Goal: Transaction & Acquisition: Purchase product/service

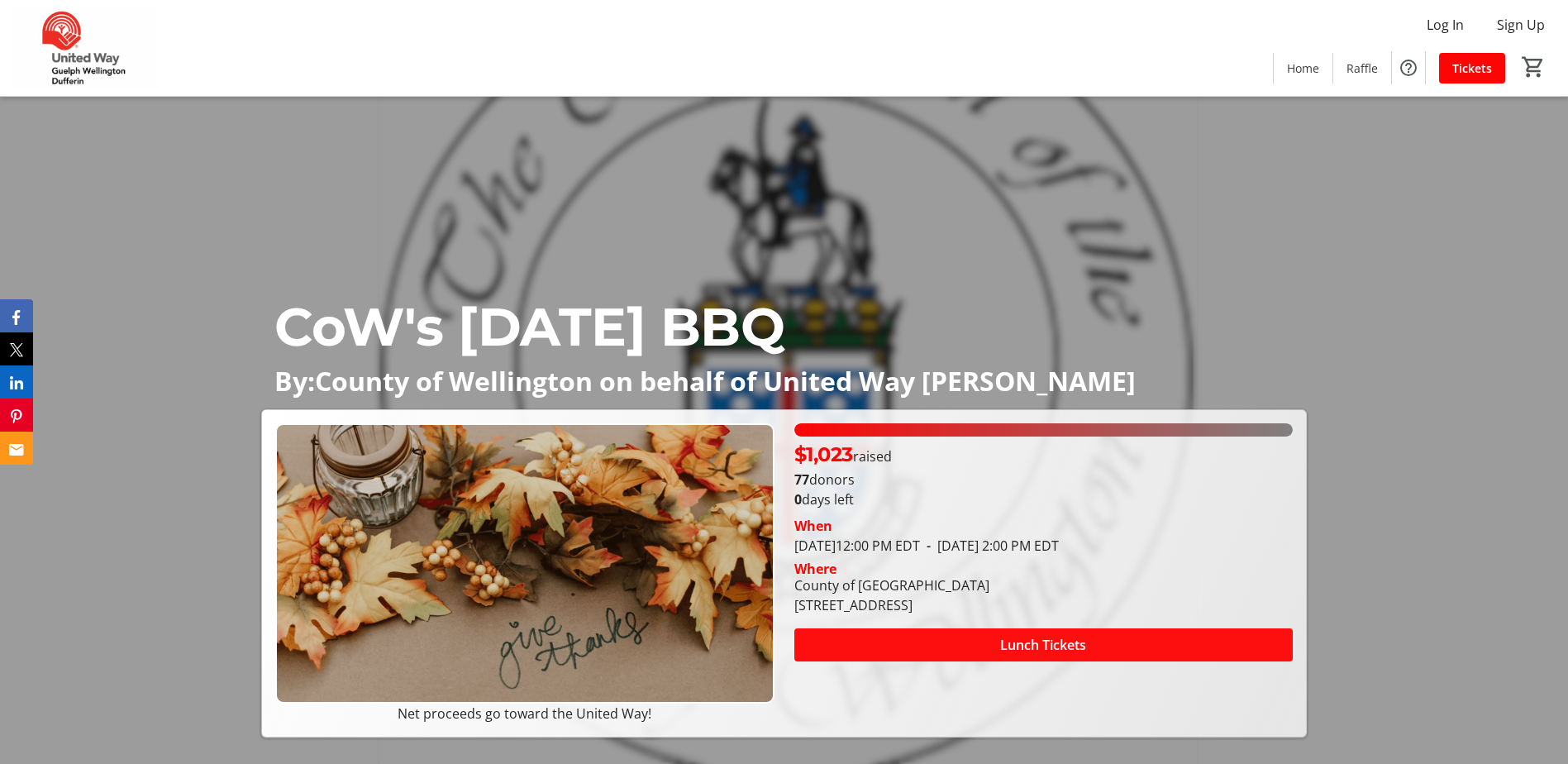
click at [1009, 651] on span "Lunch Tickets" at bounding box center [1043, 645] width 86 height 20
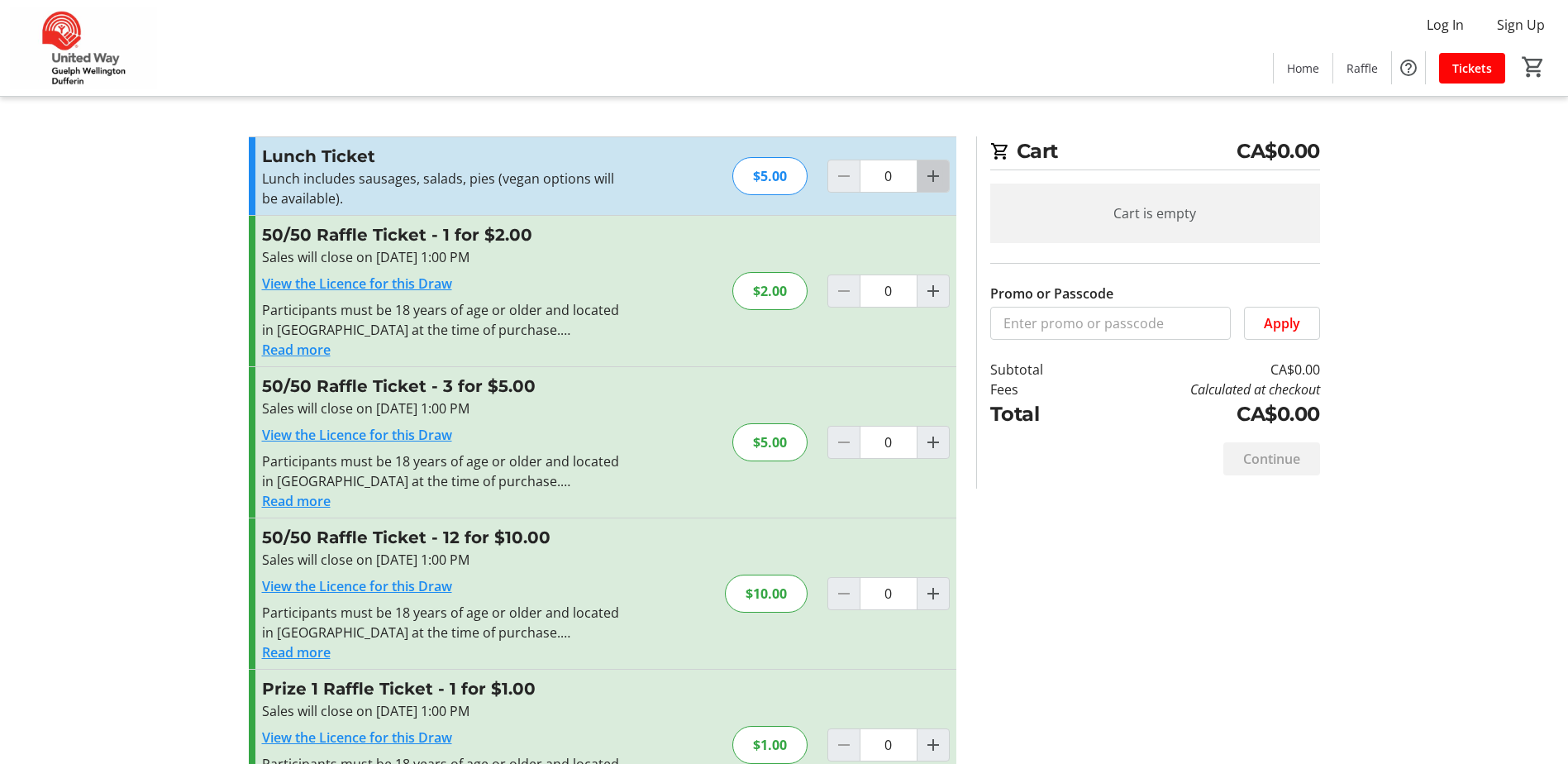
click at [932, 187] on span "Increment by one" at bounding box center [933, 176] width 32 height 32
type input "1"
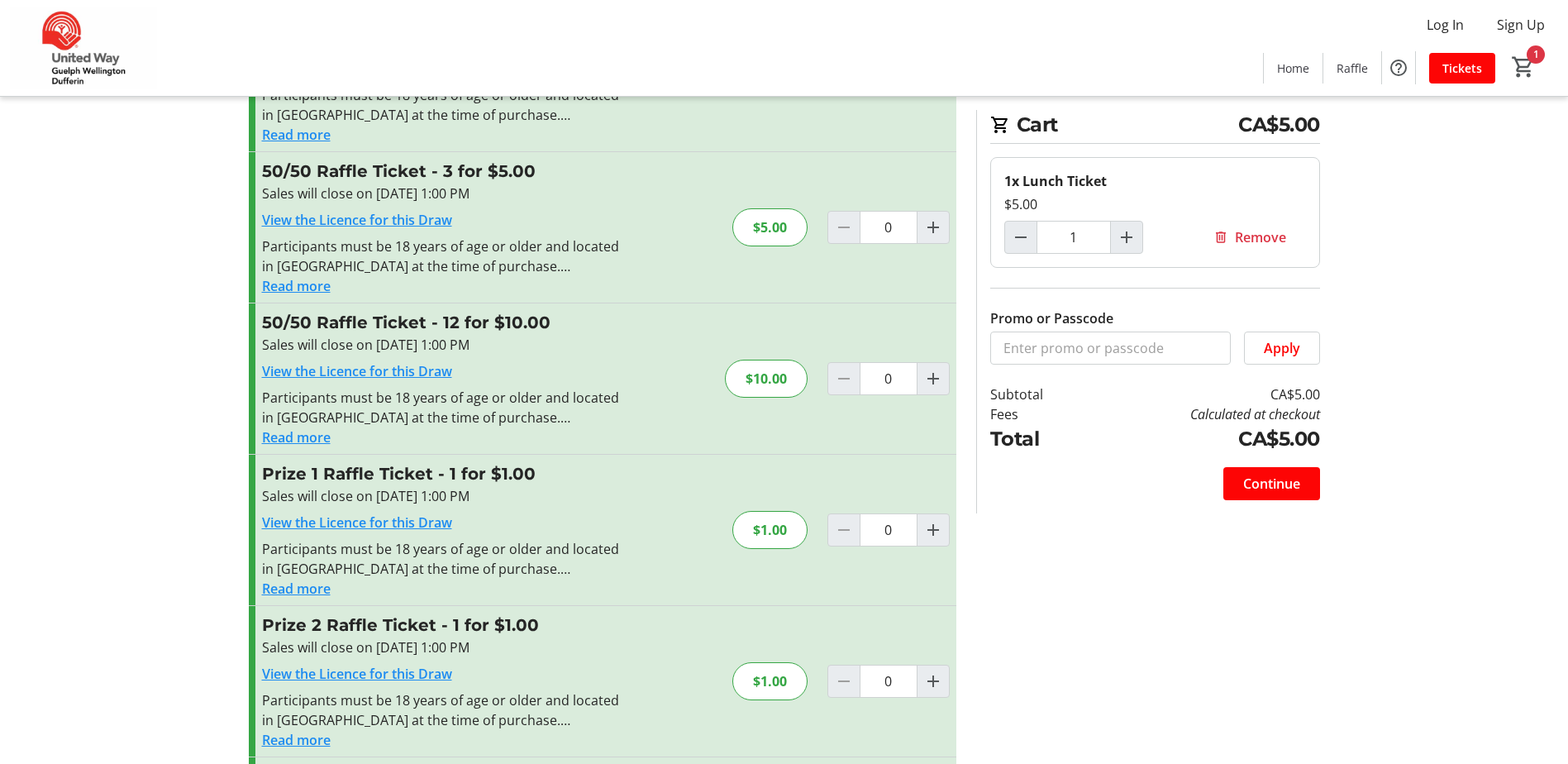
scroll to position [214, 0]
click at [939, 388] on mat-icon "Increment by one" at bounding box center [933, 380] width 20 height 20
type input "1"
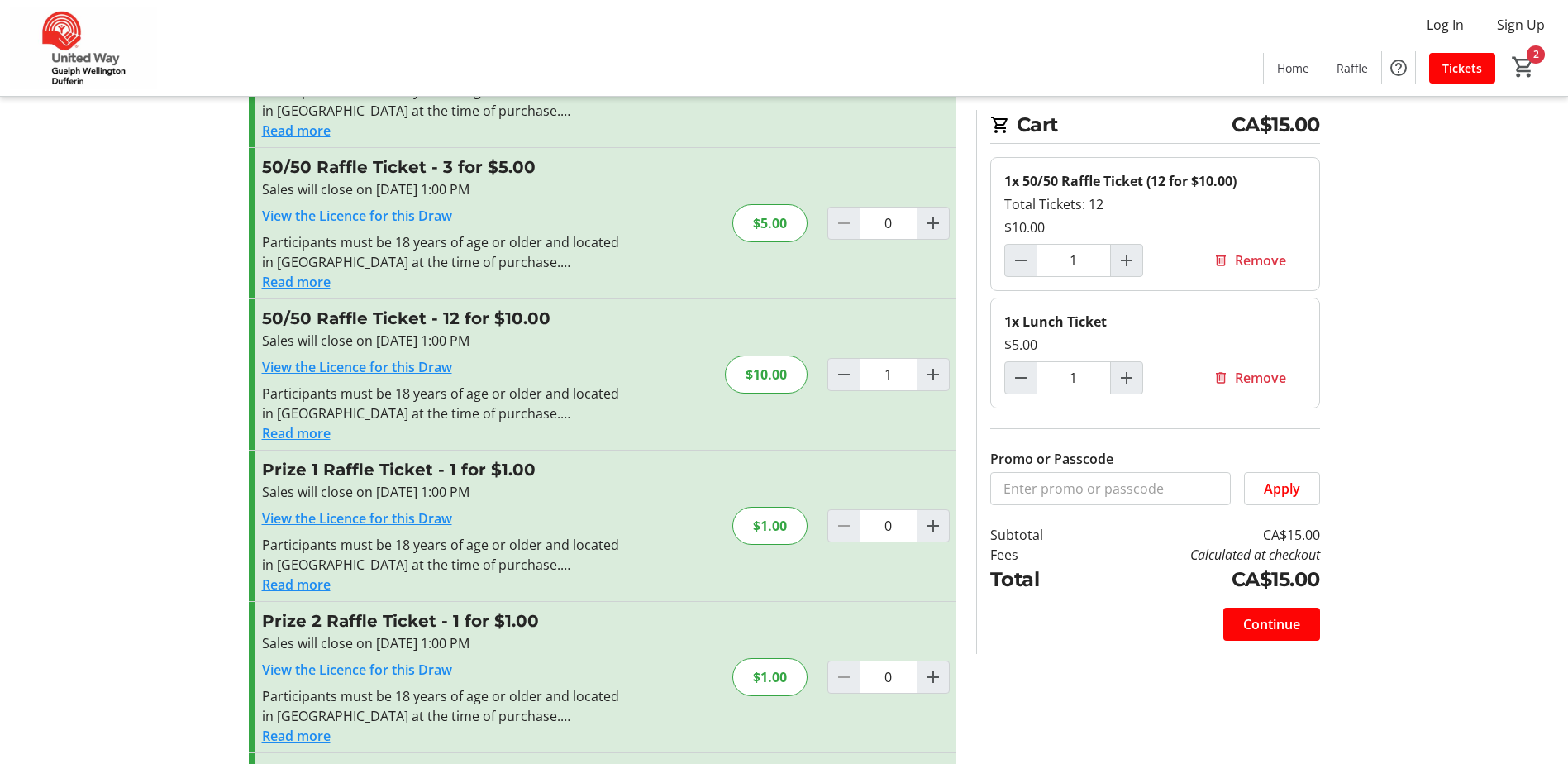
scroll to position [248, 0]
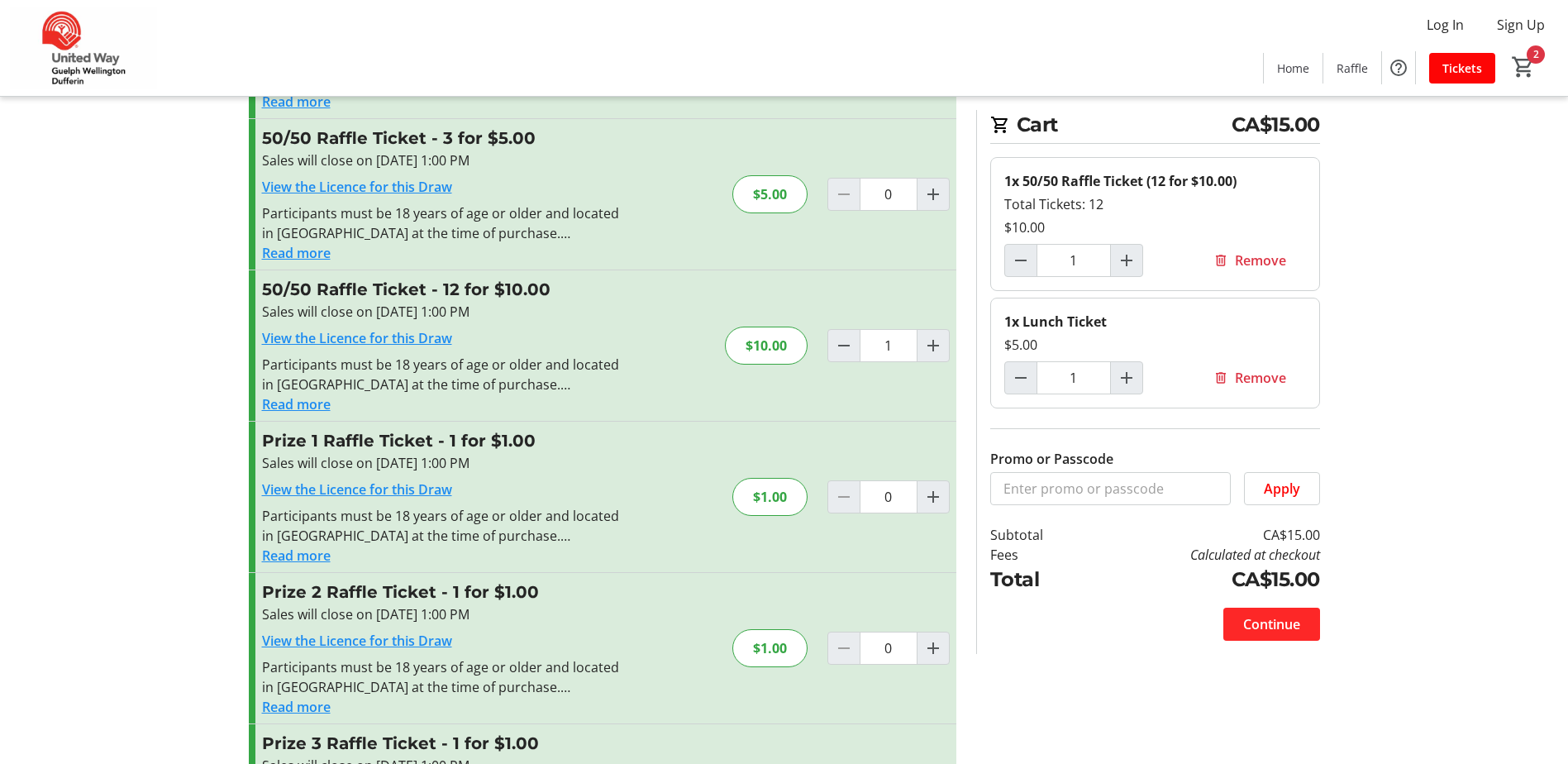
click at [1262, 631] on span "Continue" at bounding box center [1272, 623] width 57 height 20
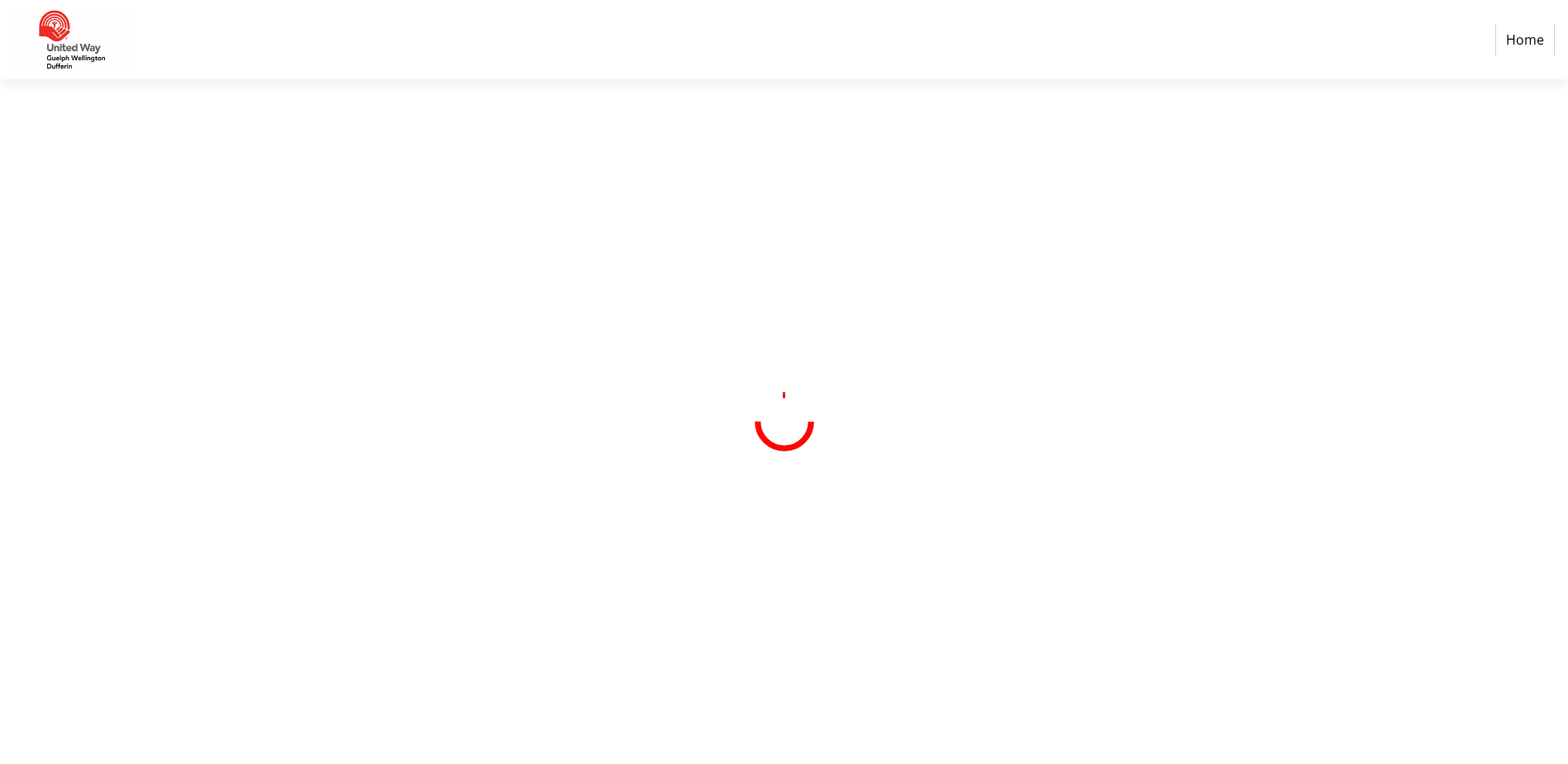
select select "CA"
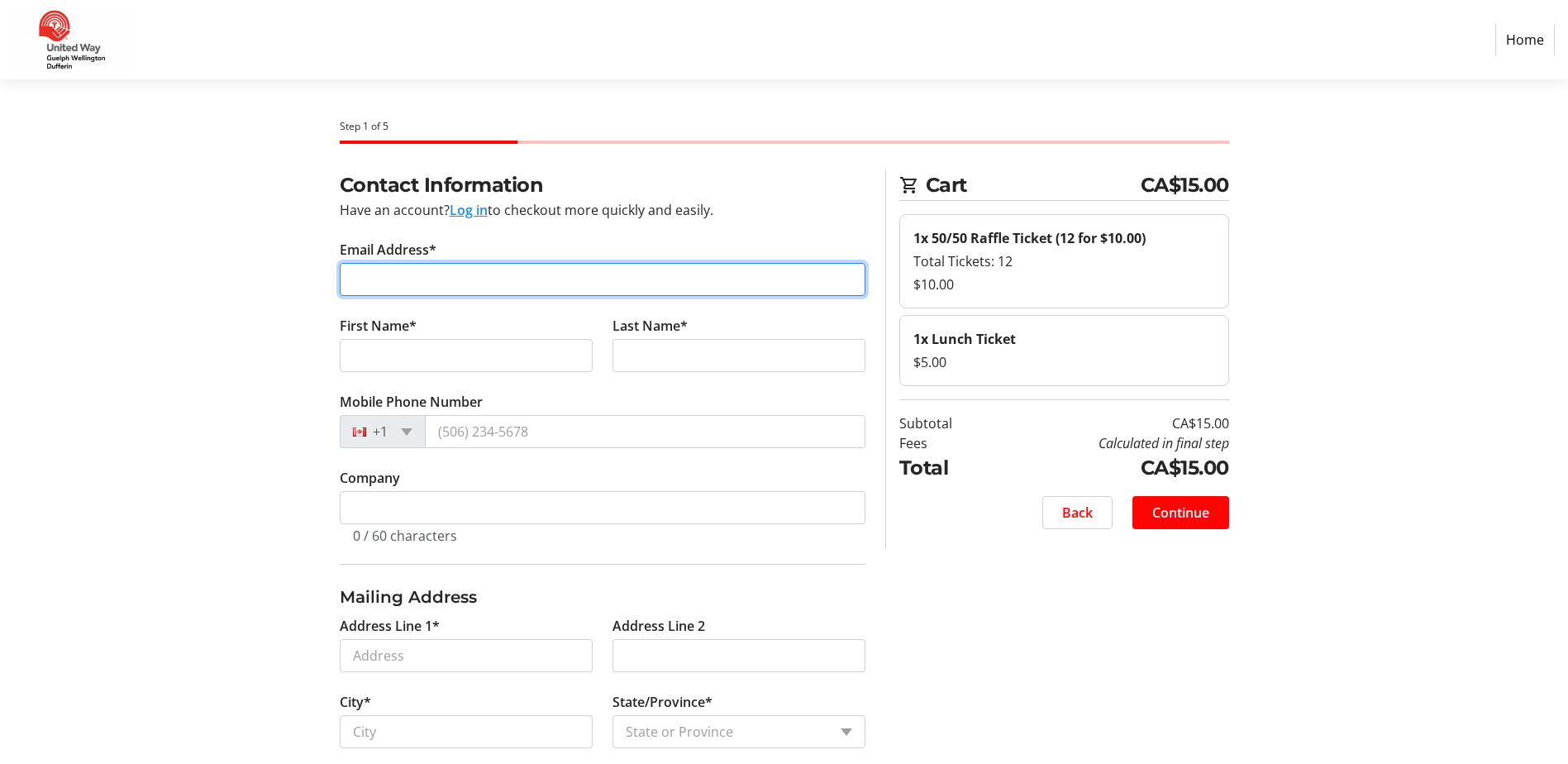
click at [423, 282] on input "Email Address*" at bounding box center [603, 279] width 526 height 33
type input "[EMAIL_ADDRESS][DOMAIN_NAME]"
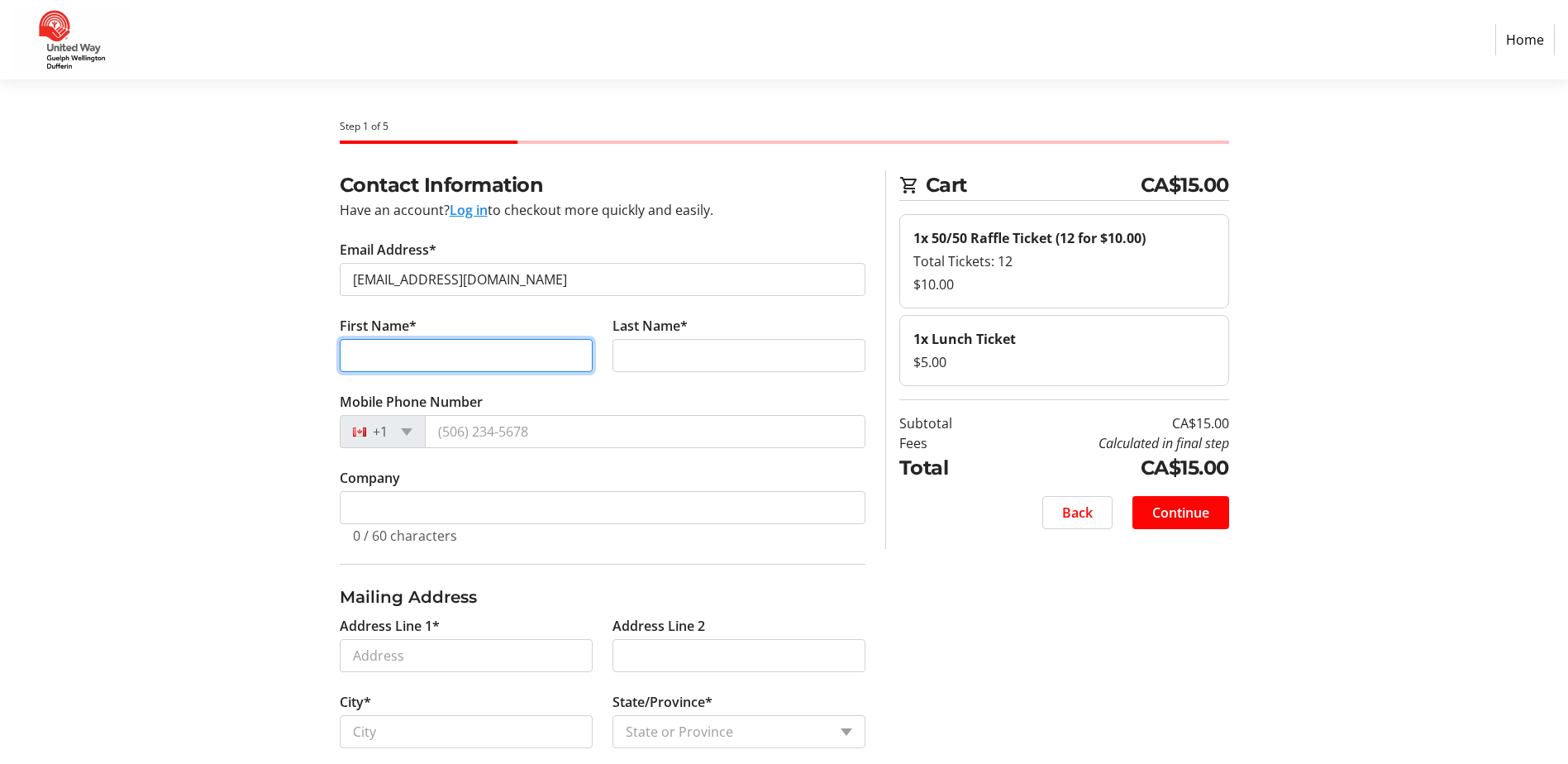
type input "[PERSON_NAME]"
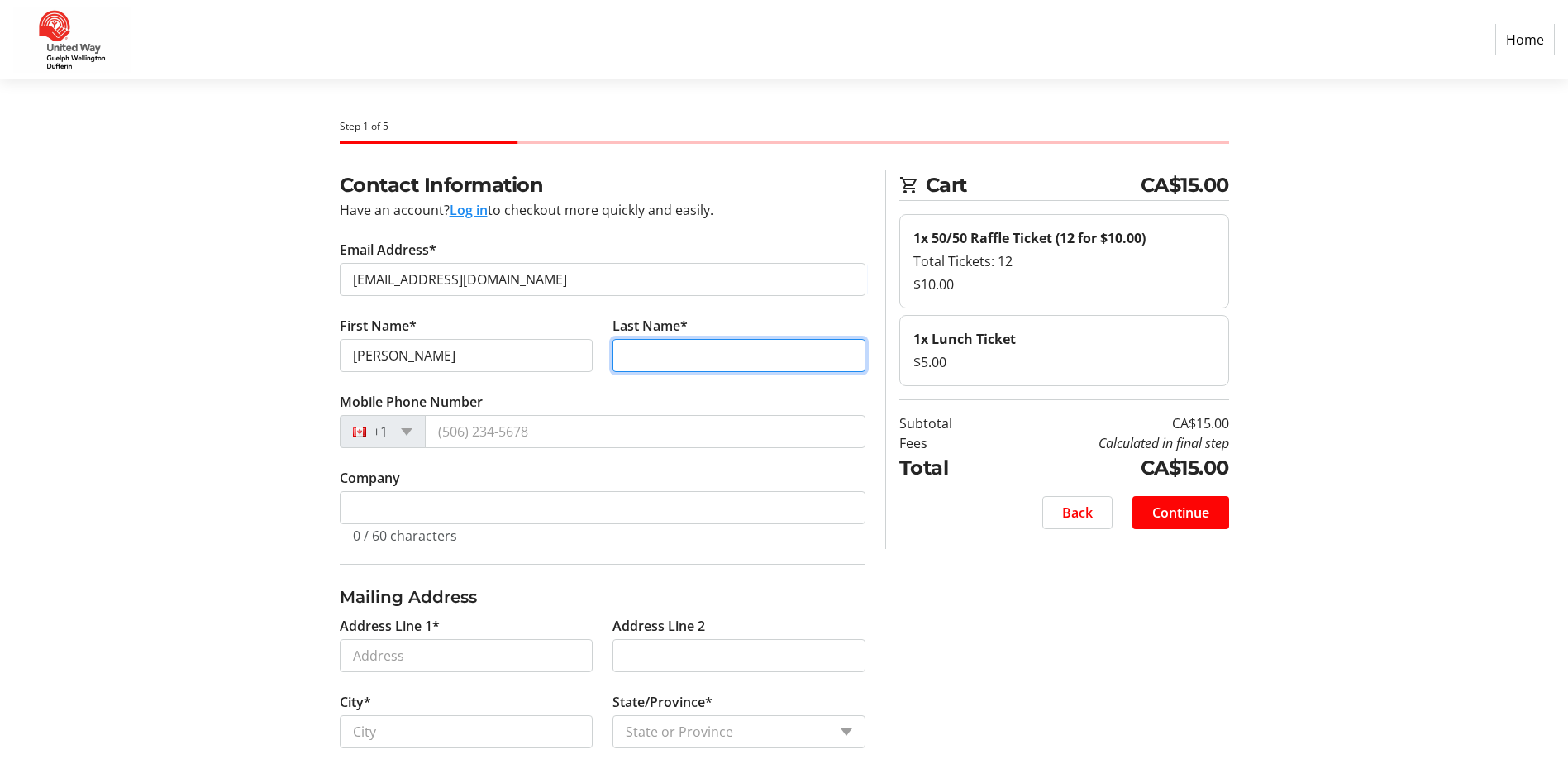
type input "[PERSON_NAME]"
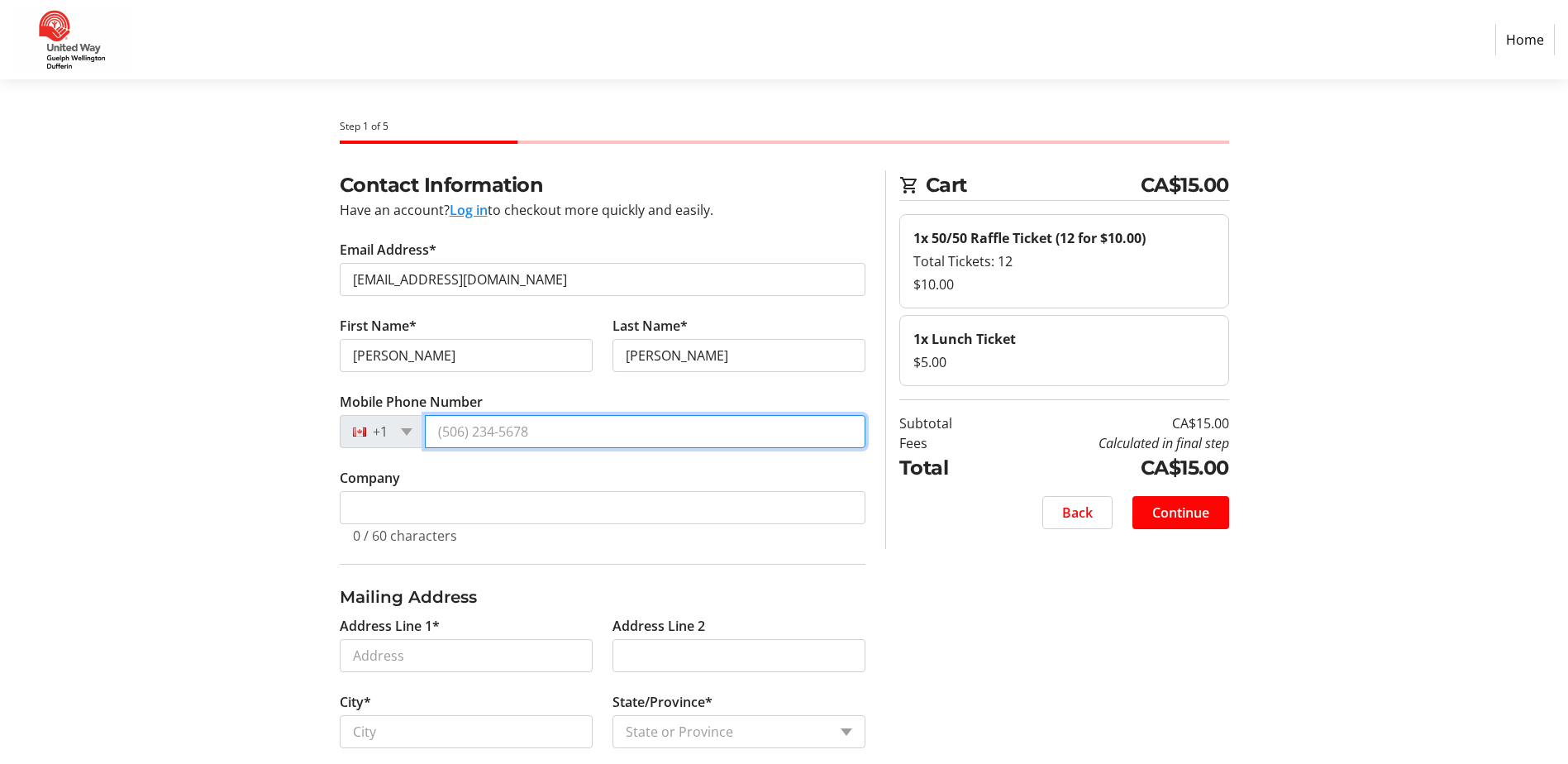
type input "[PHONE_NUMBER]"
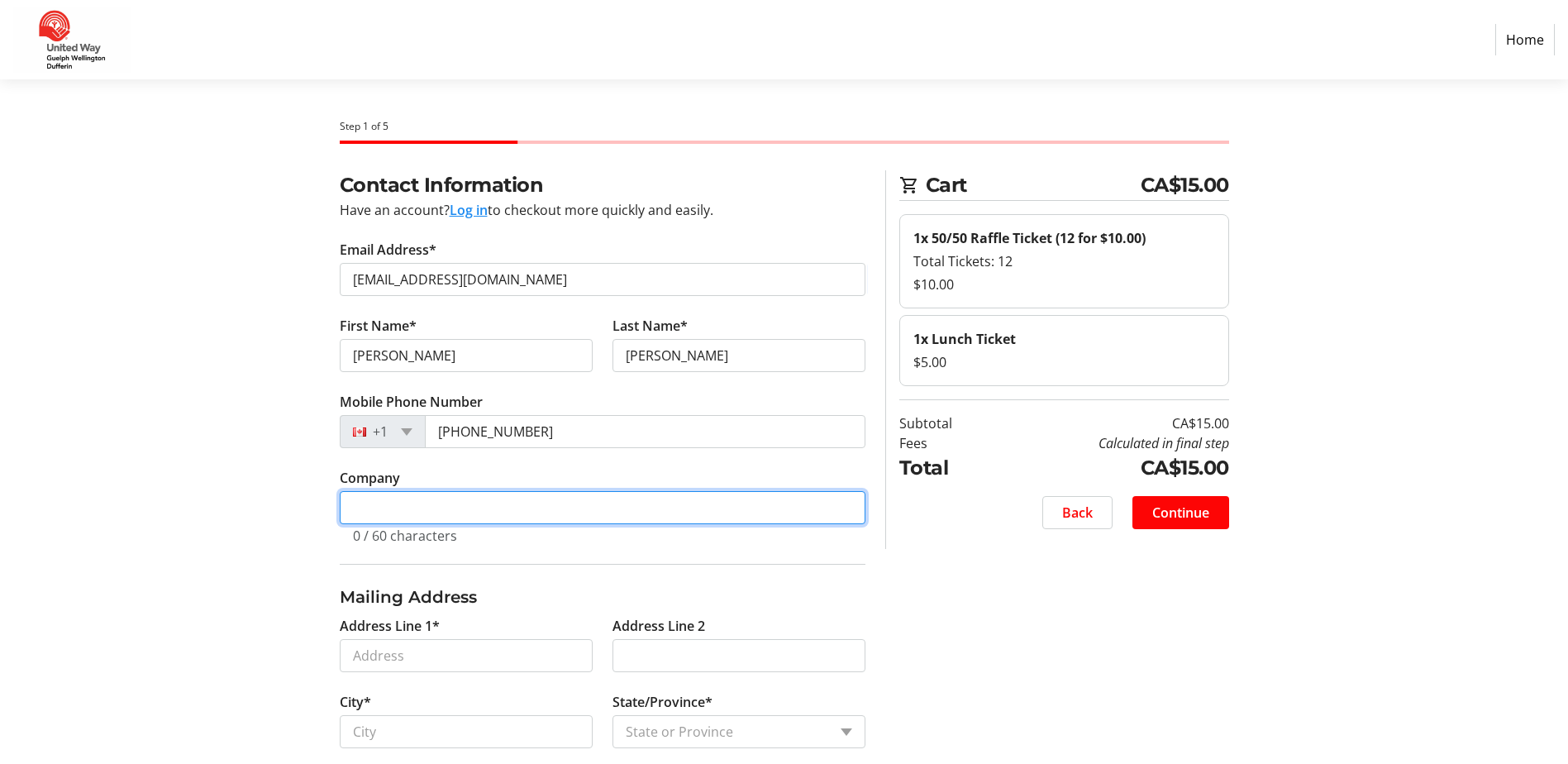
type input "The County of [GEOGRAPHIC_DATA]"
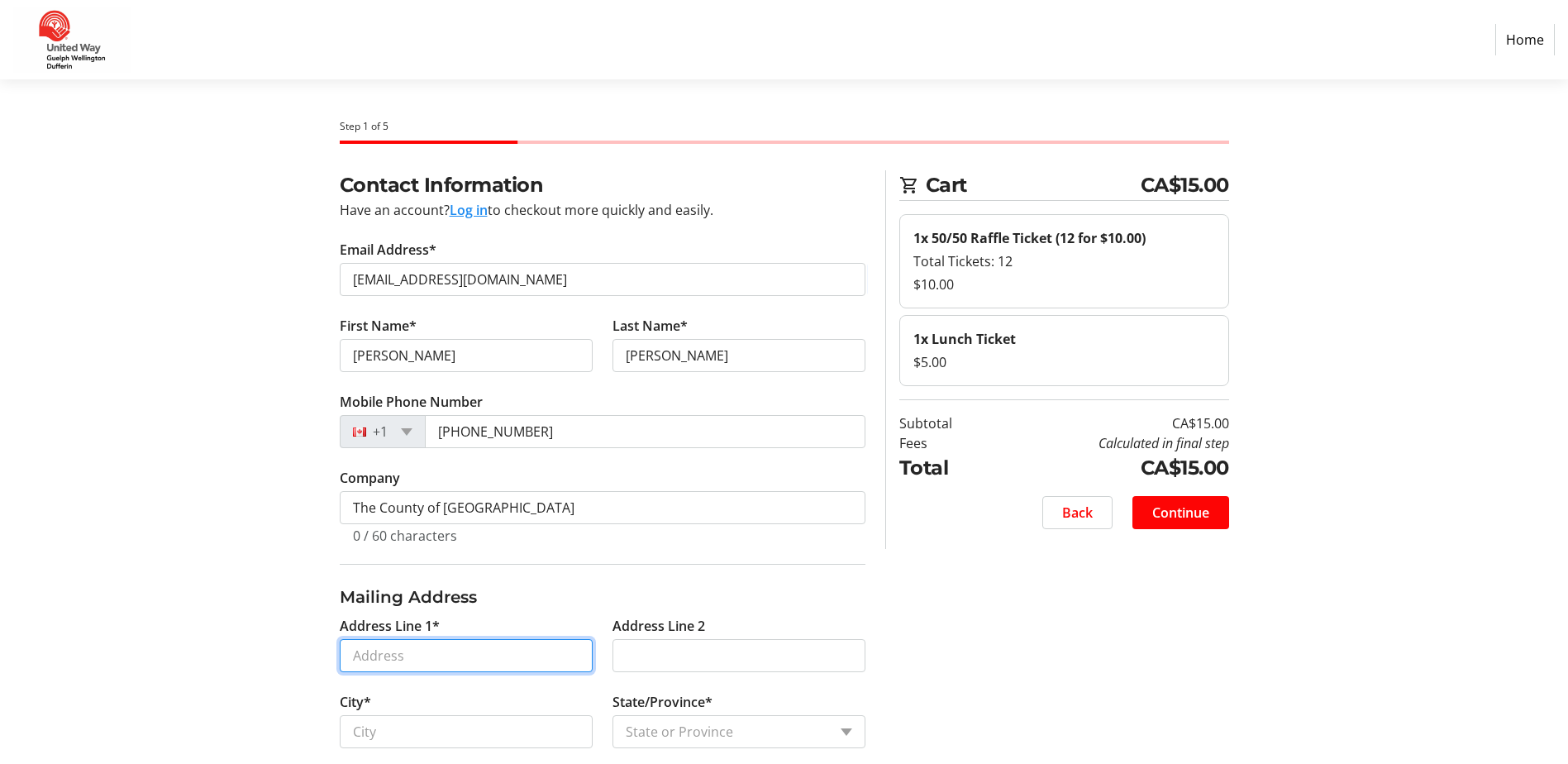
type input "[STREET_ADDRESS][PERSON_NAME]"
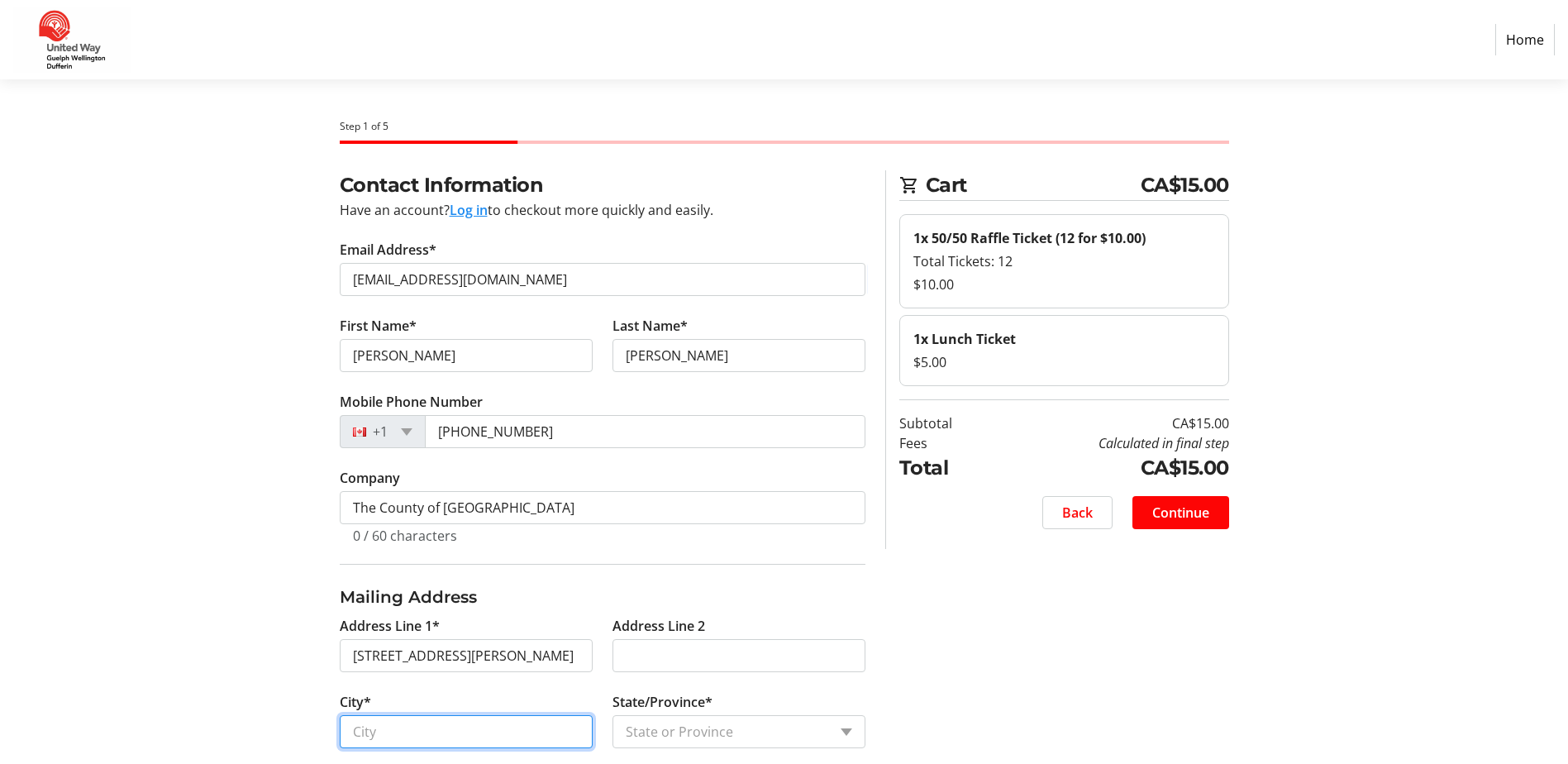
type input "Guelph"
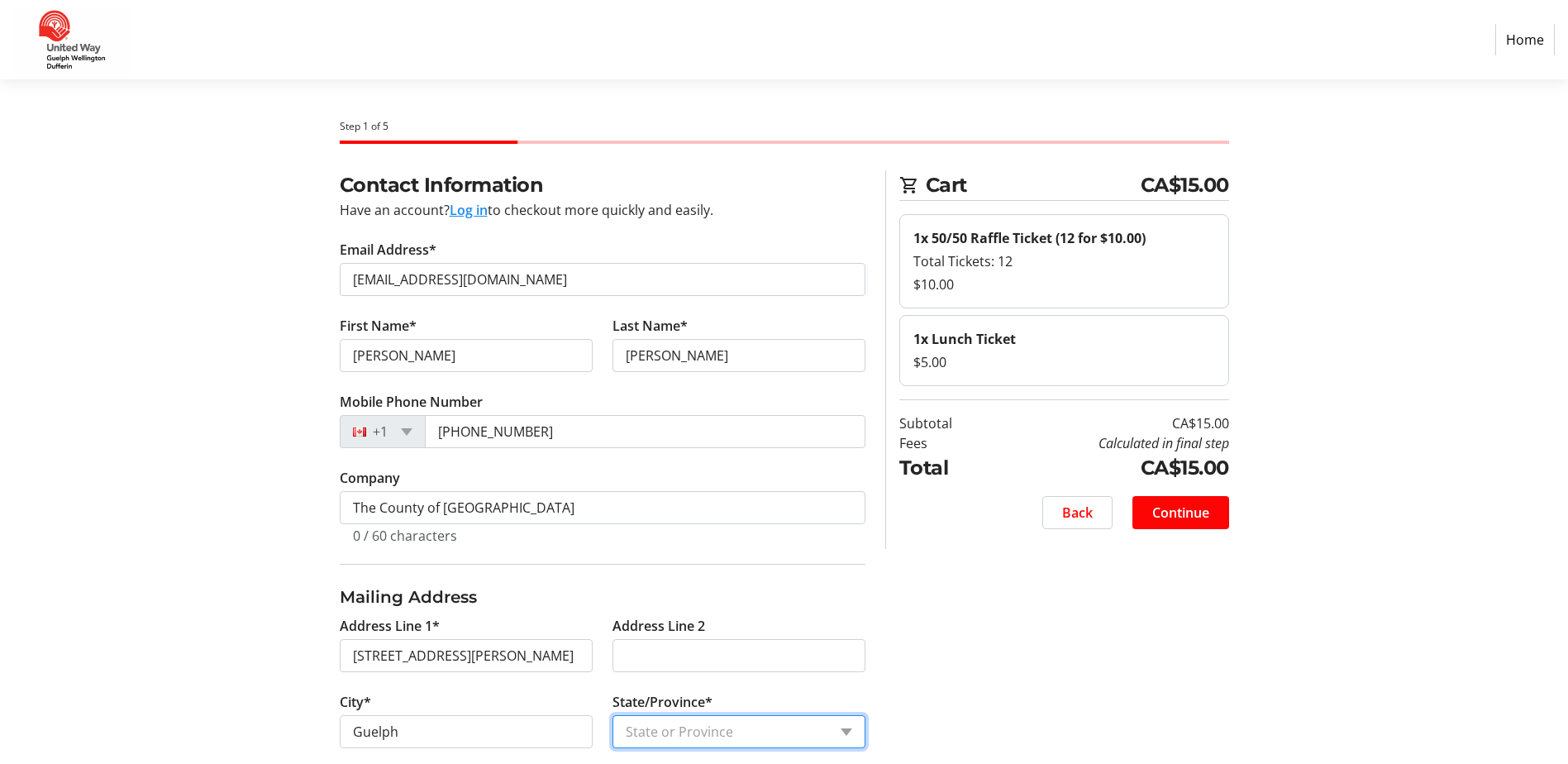
select select "ON"
type input "N1E 0C1"
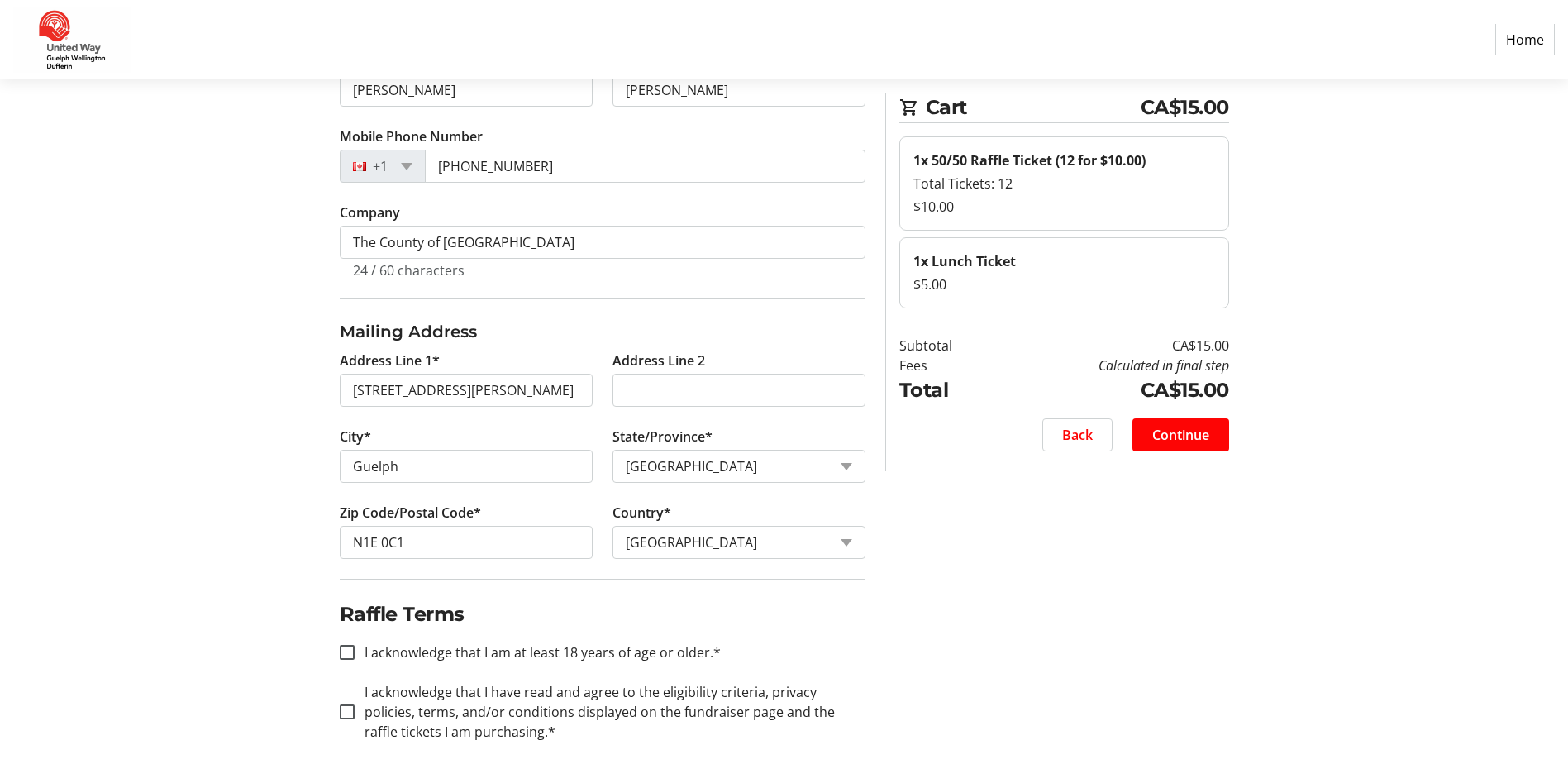
scroll to position [283, 0]
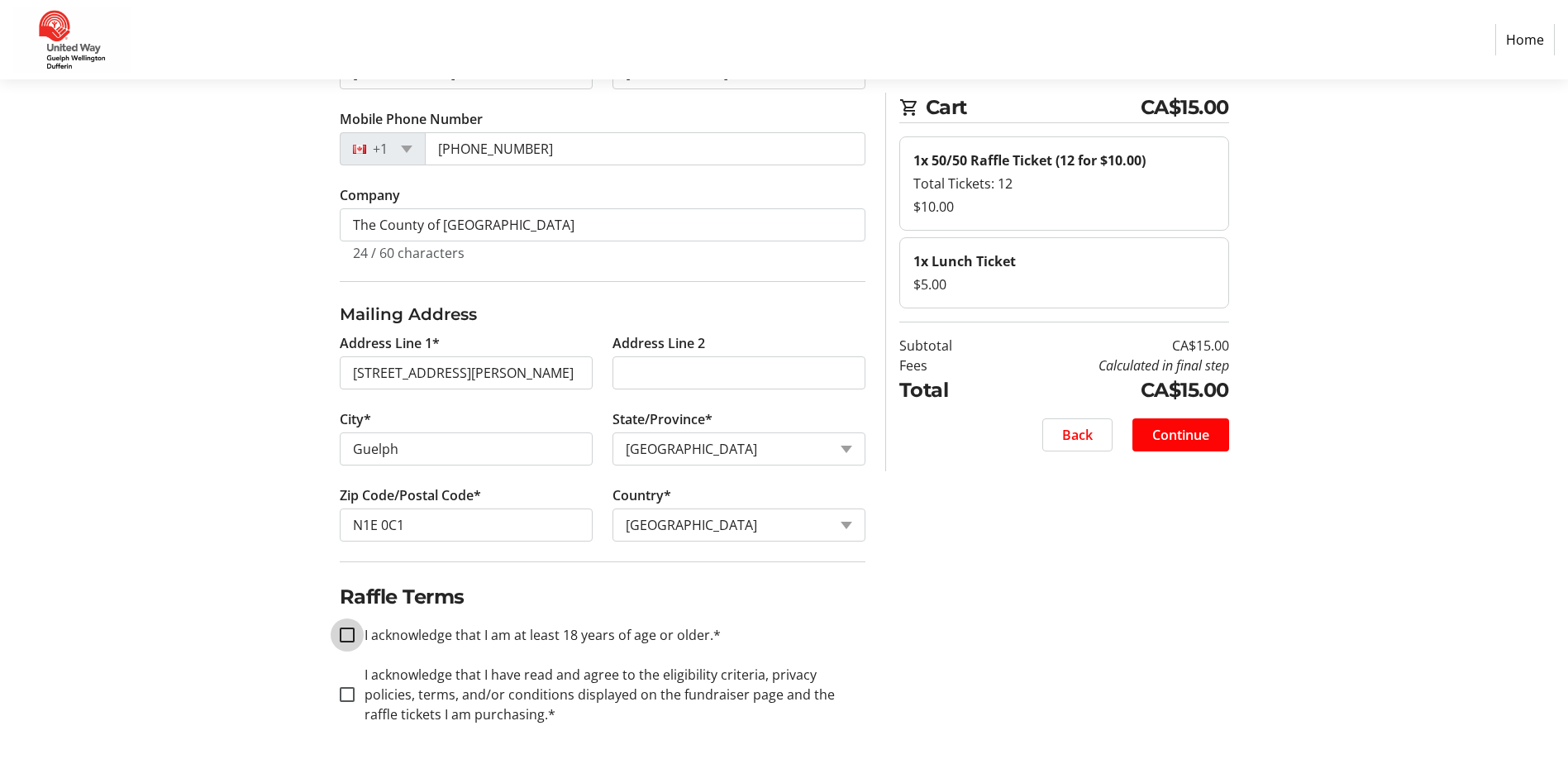
click at [345, 638] on input "I acknowledge that I am at least 18 years of age or older.*" at bounding box center [348, 636] width 15 height 15
checkbox input "true"
drag, startPoint x: 344, startPoint y: 698, endPoint x: 358, endPoint y: 690, distance: 16.1
click at [346, 698] on input "I acknowledge that I have read and agree to the eligibility criteria, privacy p…" at bounding box center [348, 695] width 15 height 15
checkbox input "true"
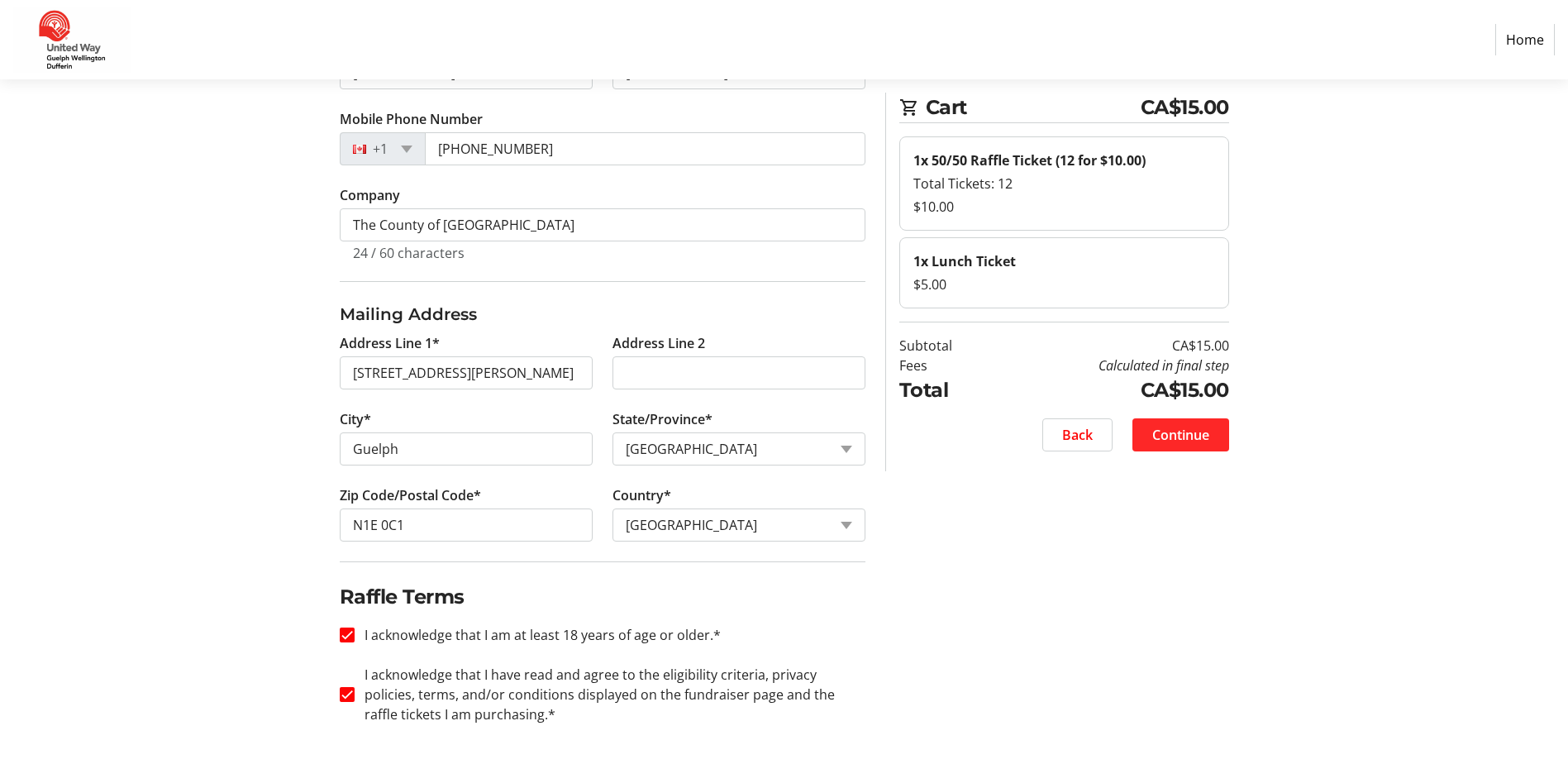
click at [1153, 429] on span "Continue" at bounding box center [1181, 434] width 57 height 20
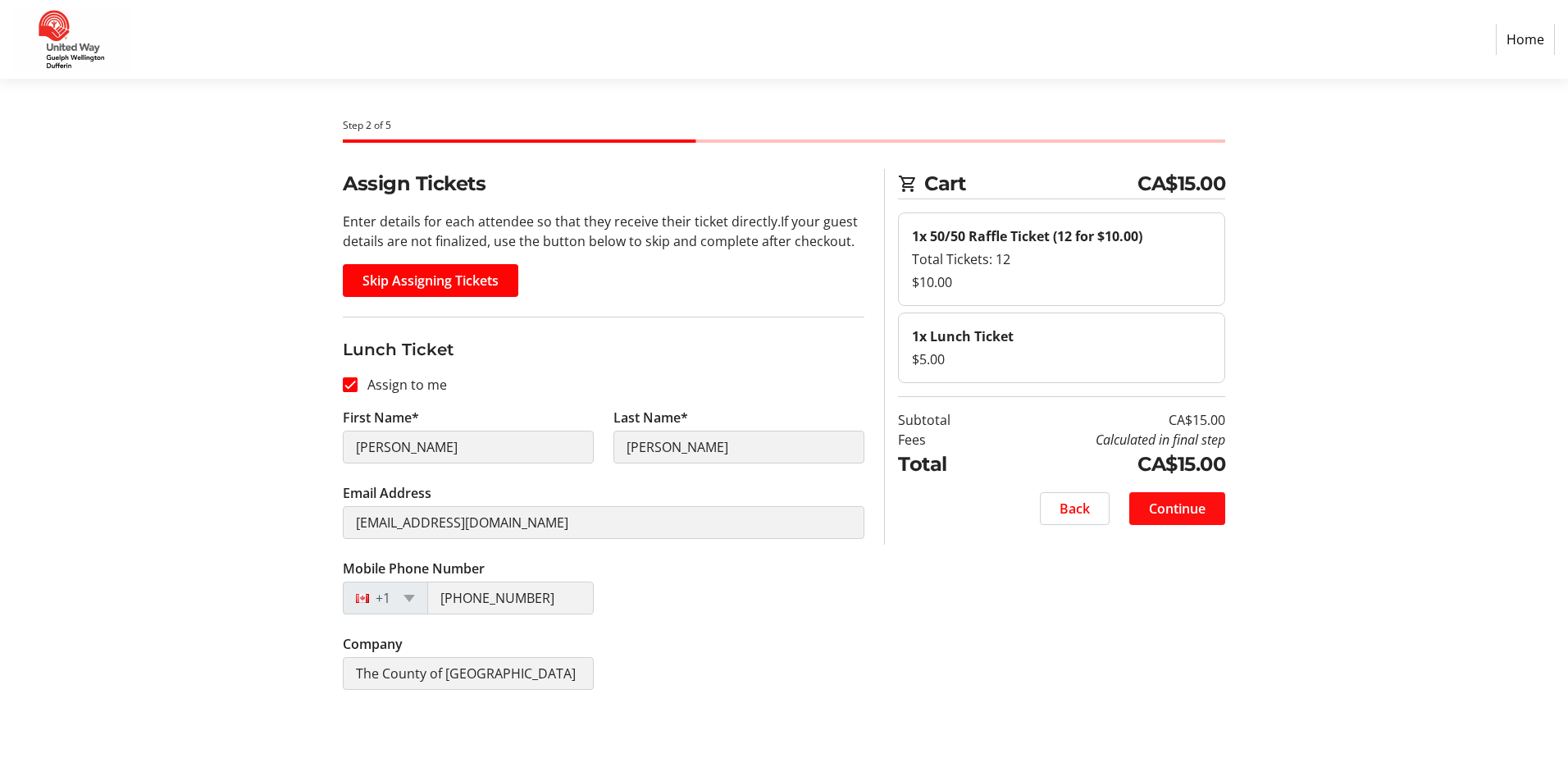
click at [1166, 507] on span "Continue" at bounding box center [1177, 508] width 57 height 20
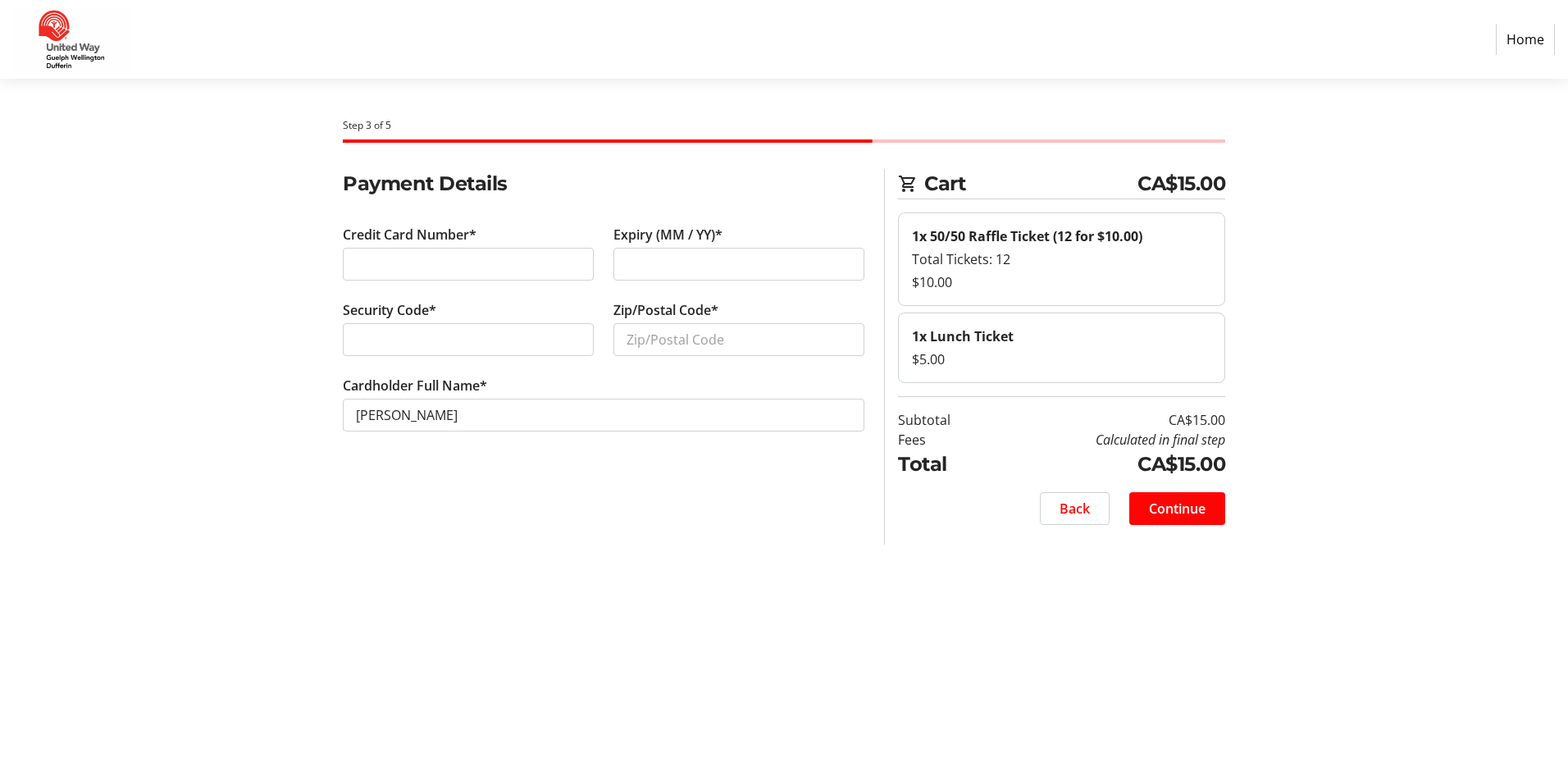
click at [376, 350] on div at bounding box center [468, 339] width 251 height 33
click at [671, 343] on input "Zip/Postal Code*" at bounding box center [739, 339] width 251 height 33
type input "N1E 0C1"
type input "1"
click at [1207, 513] on span at bounding box center [1177, 509] width 96 height 39
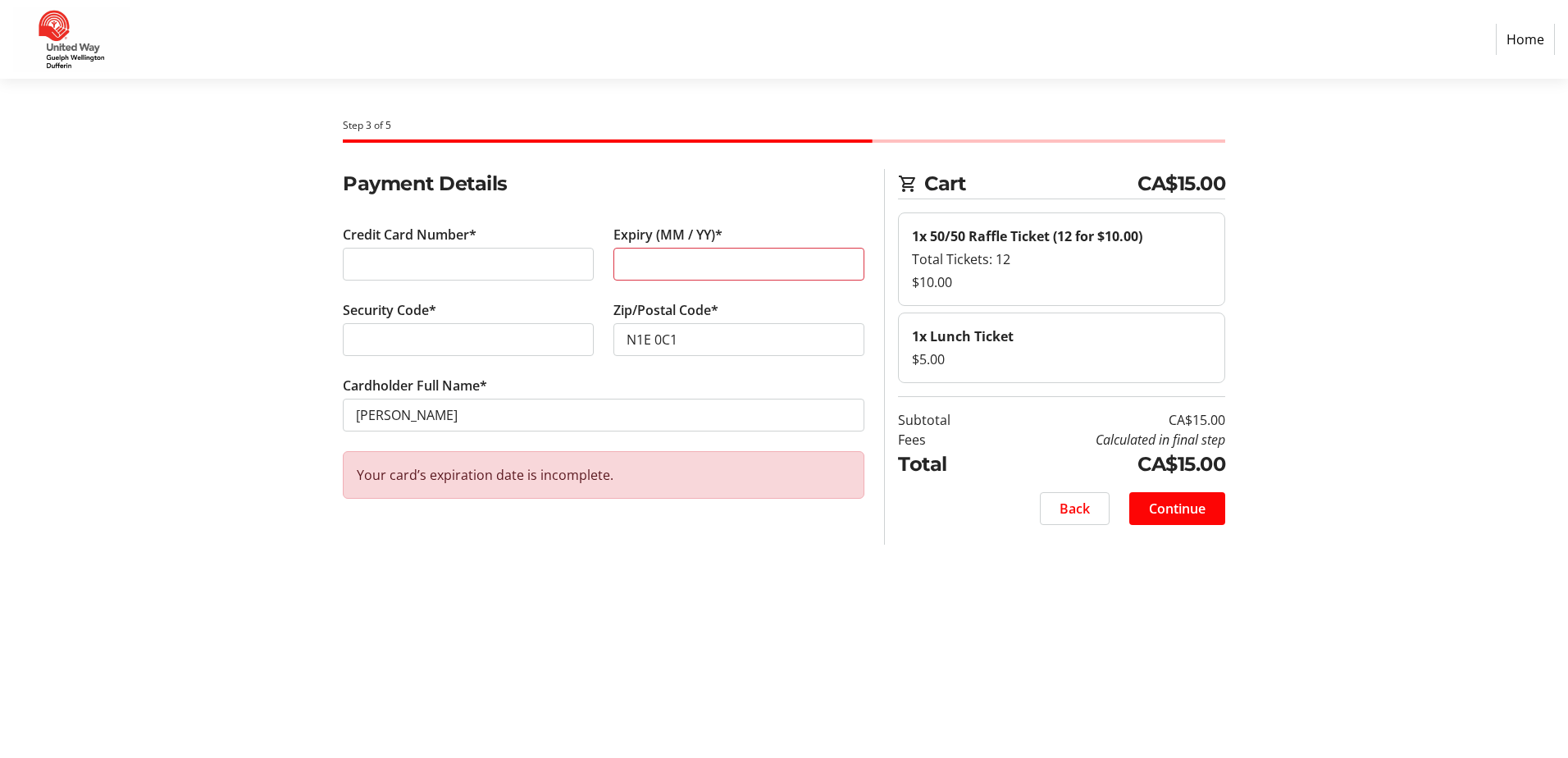
click at [535, 527] on section "Payment Details Credit Card Number* Expiry (MM / YY)* 1 Security Code* Zip/Post…" at bounding box center [603, 351] width 521 height 363
click at [1193, 512] on span "Continue" at bounding box center [1177, 508] width 57 height 20
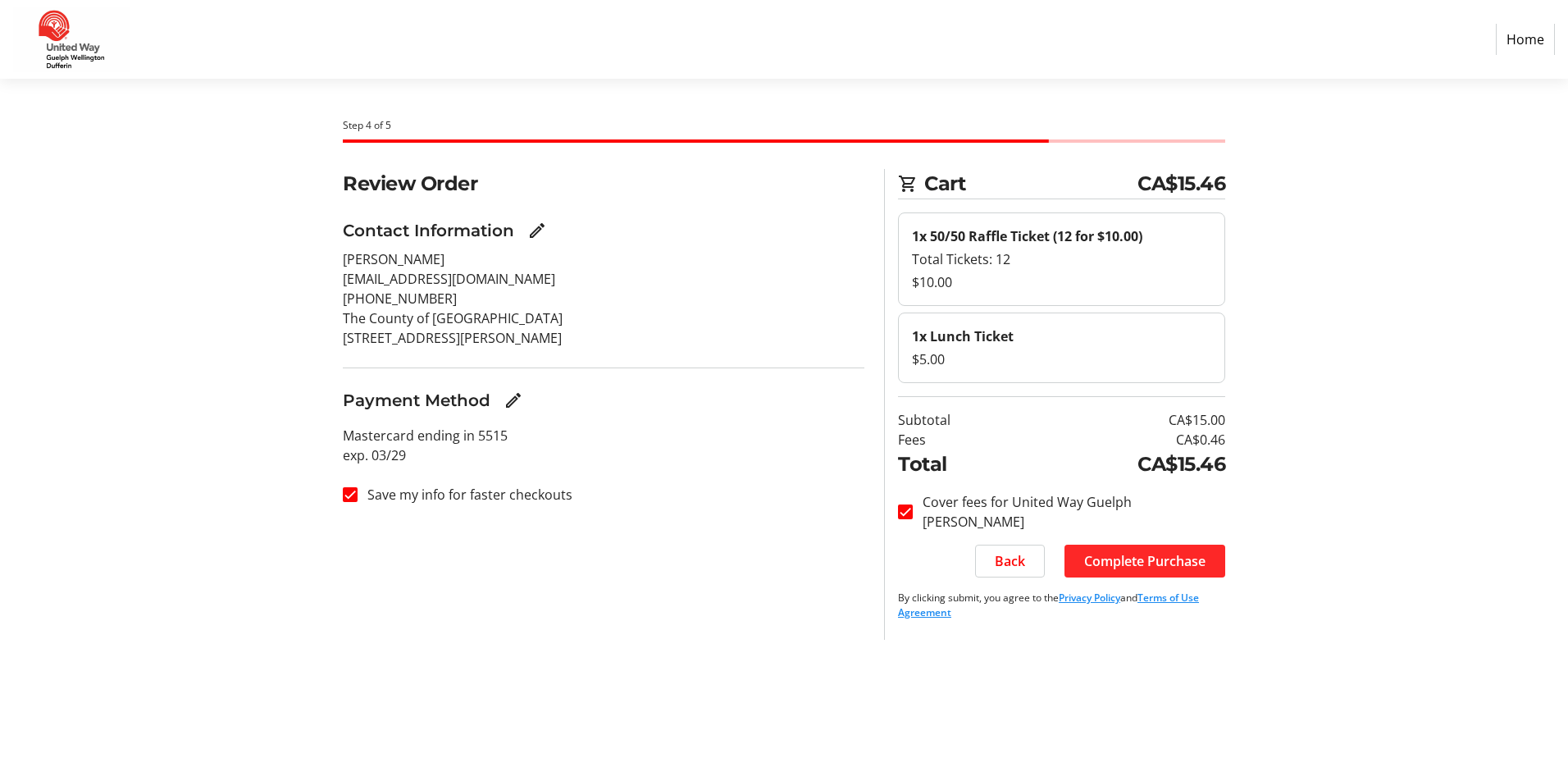
click at [1158, 559] on span "Complete Purchase" at bounding box center [1144, 561] width 122 height 20
